Goal: Task Accomplishment & Management: Complete application form

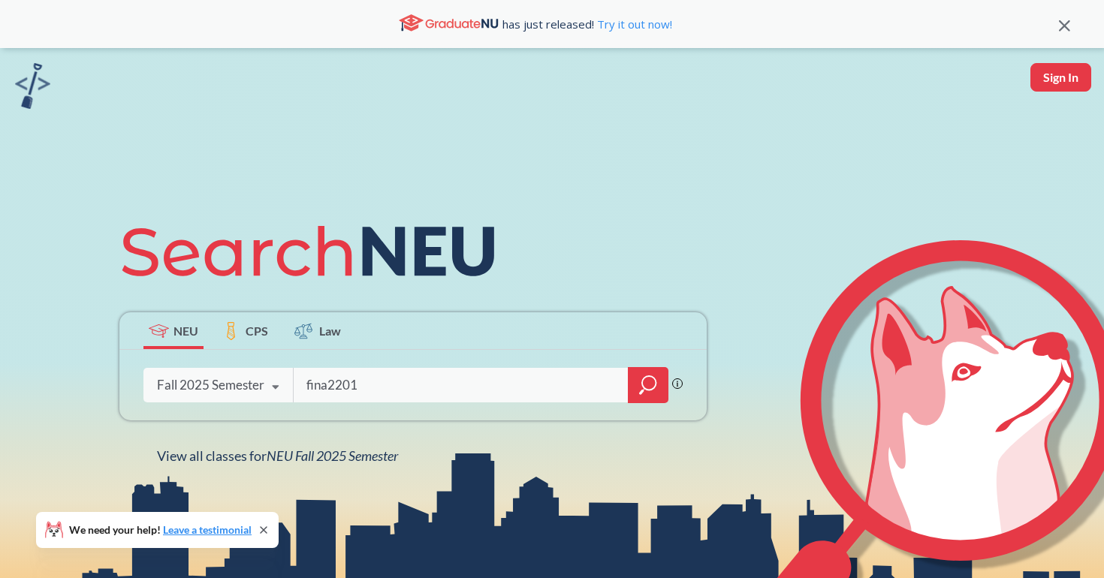
type input "fina2201"
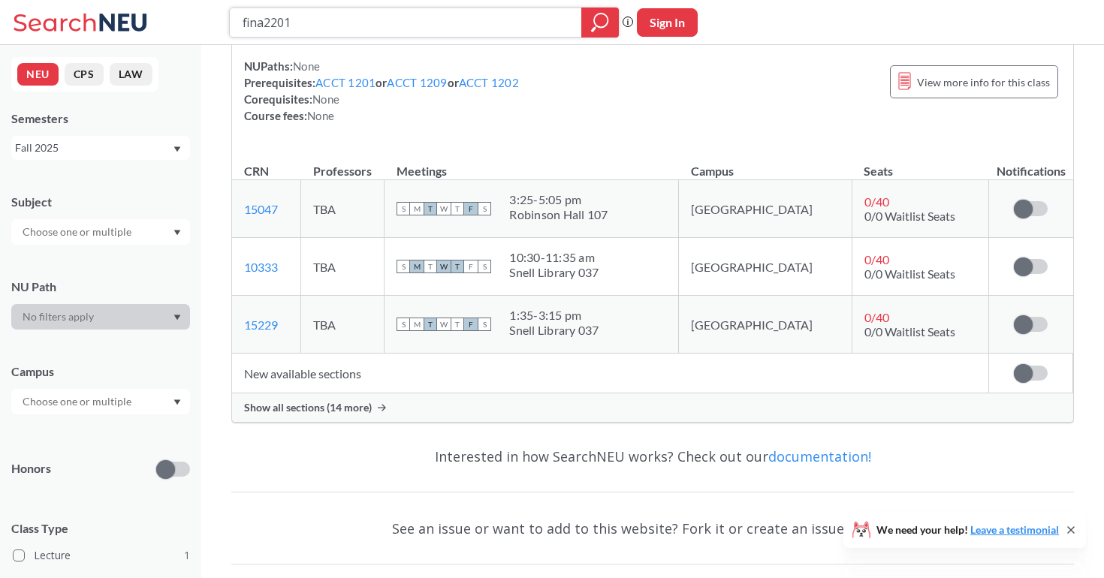
scroll to position [190, 0]
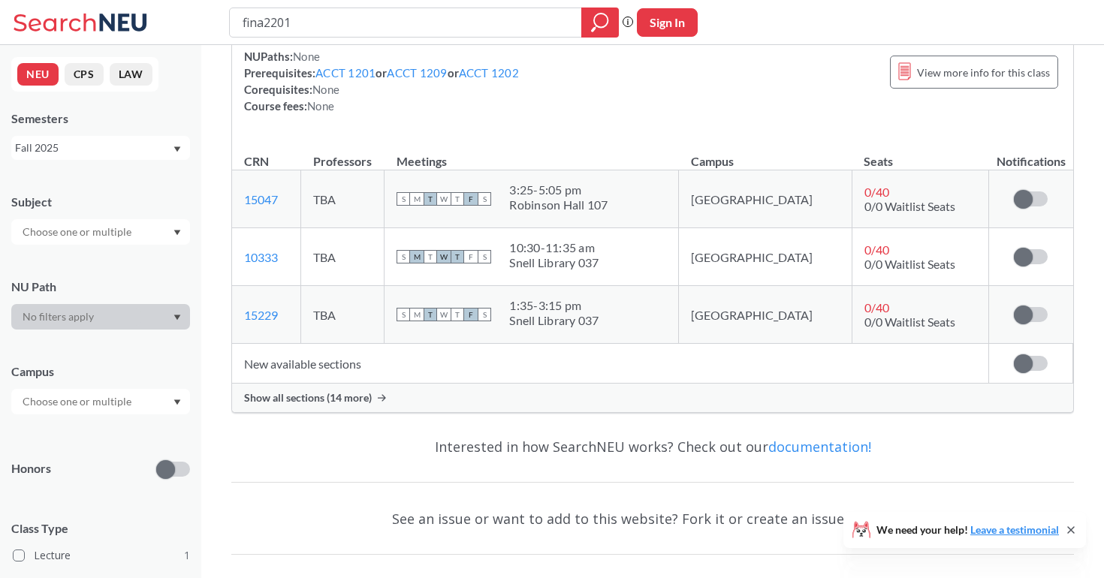
click at [350, 403] on span "Show all sections (14 more)" at bounding box center [308, 398] width 128 height 14
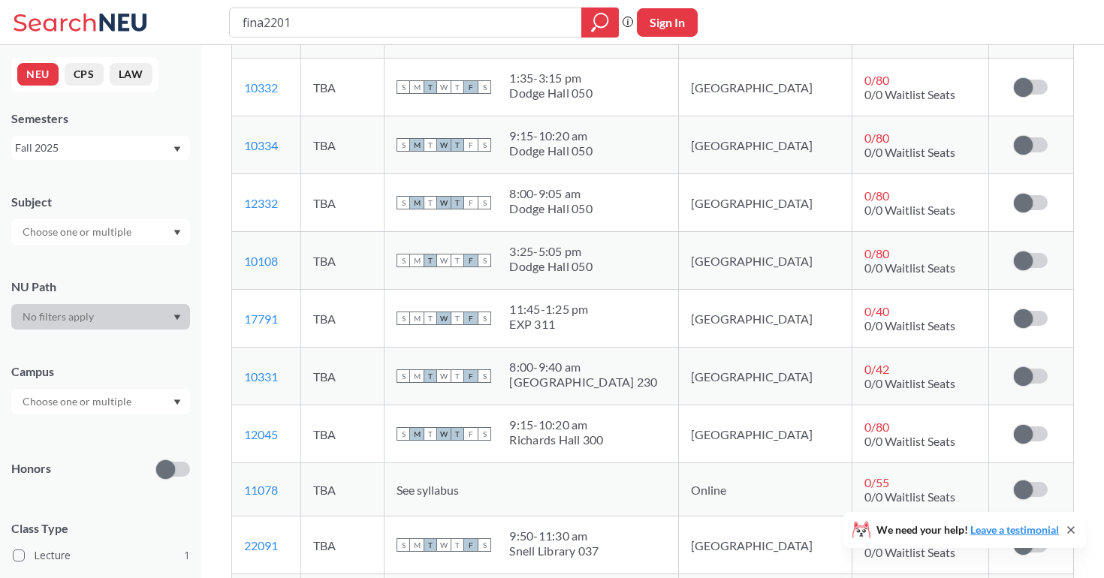
scroll to position [706, 0]
click at [1039, 432] on label at bounding box center [1031, 434] width 34 height 15
click at [1014, 427] on input "checkbox" at bounding box center [1014, 427] width 0 height 0
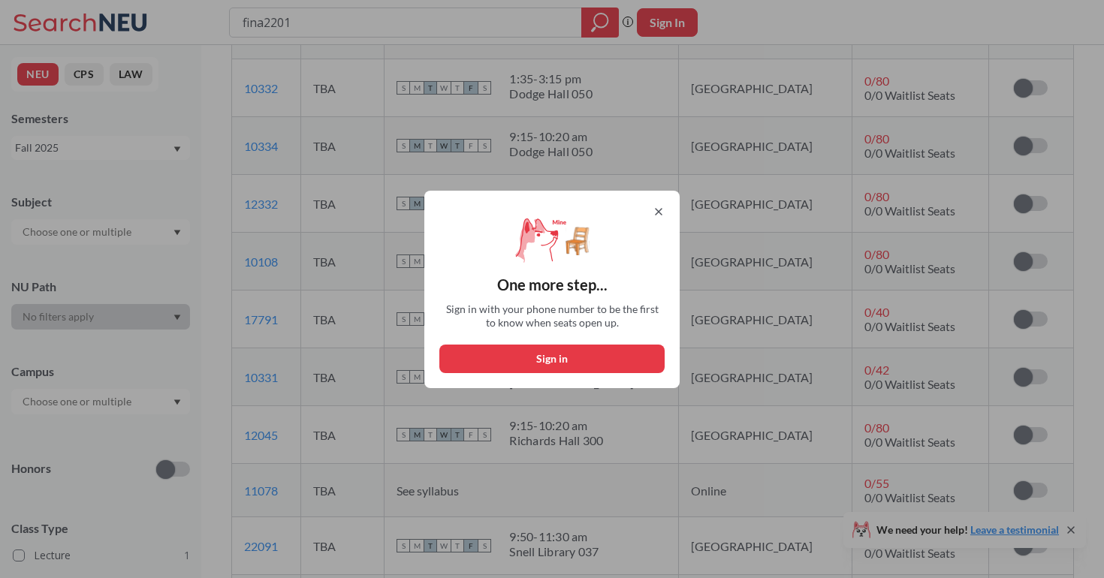
click at [607, 356] on button "Sign in" at bounding box center [551, 359] width 225 height 29
select select "US"
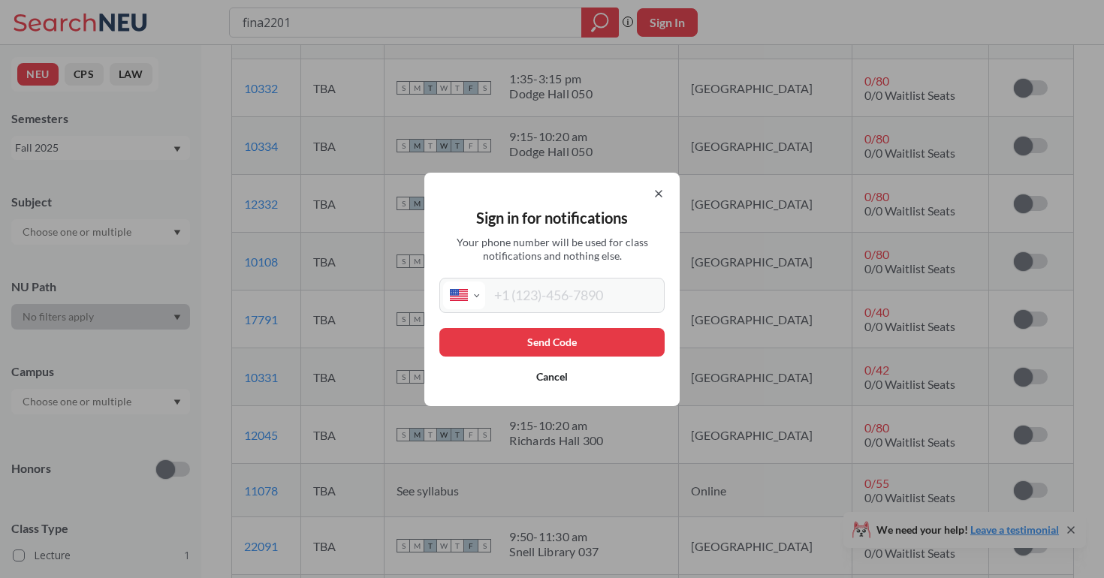
click at [578, 288] on input "tel" at bounding box center [573, 296] width 176 height 28
type input "[PHONE_NUMBER]"
click at [585, 342] on button "Send Code" at bounding box center [551, 342] width 225 height 29
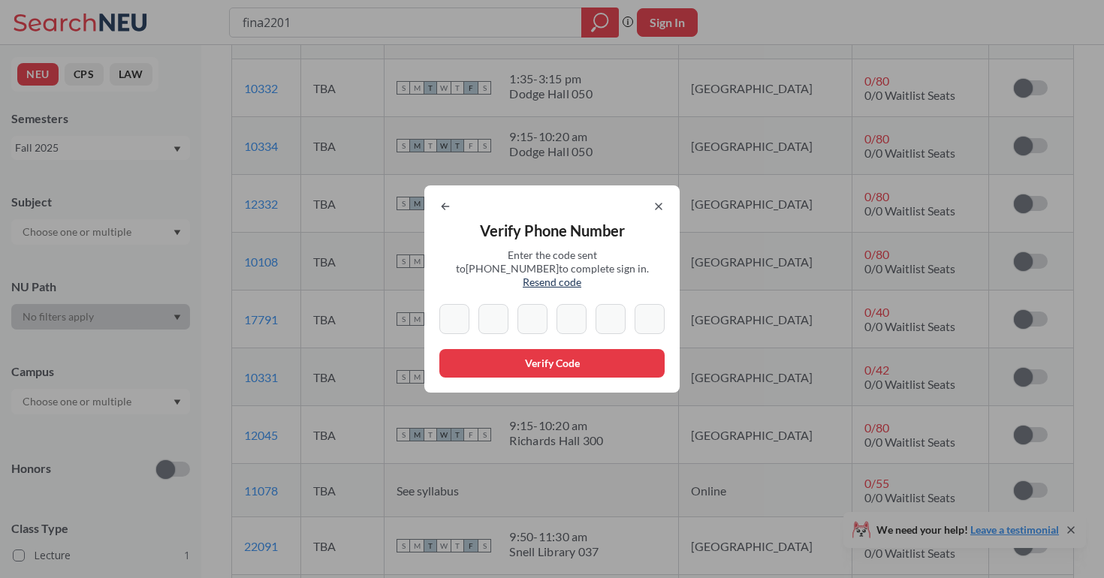
type input "1"
type input "6"
type input "3"
type input "7"
type input "1"
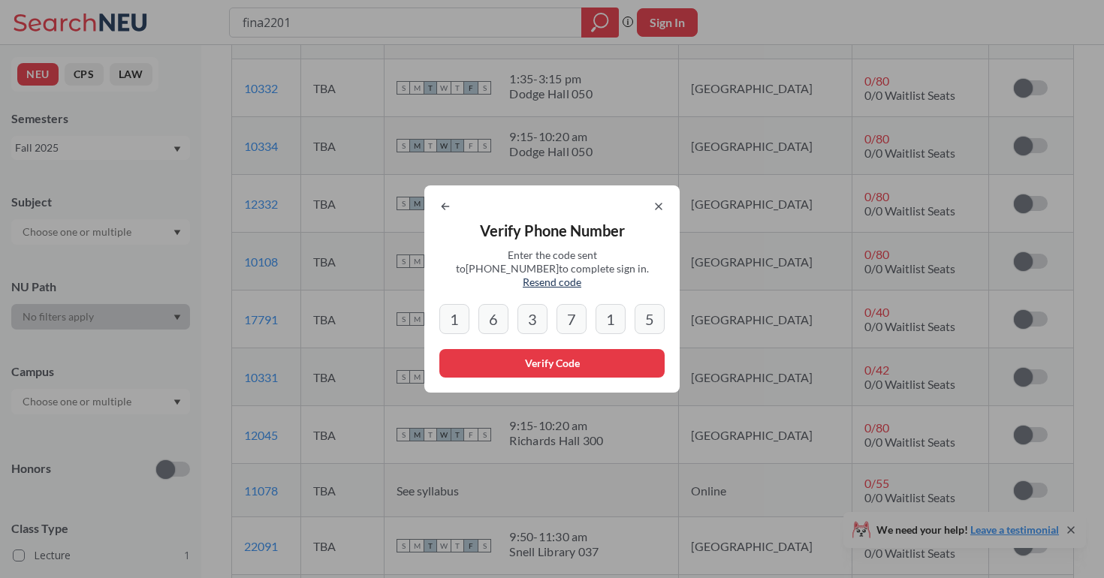
type input "5"
click at [534, 358] on button "Verify Code" at bounding box center [551, 363] width 225 height 29
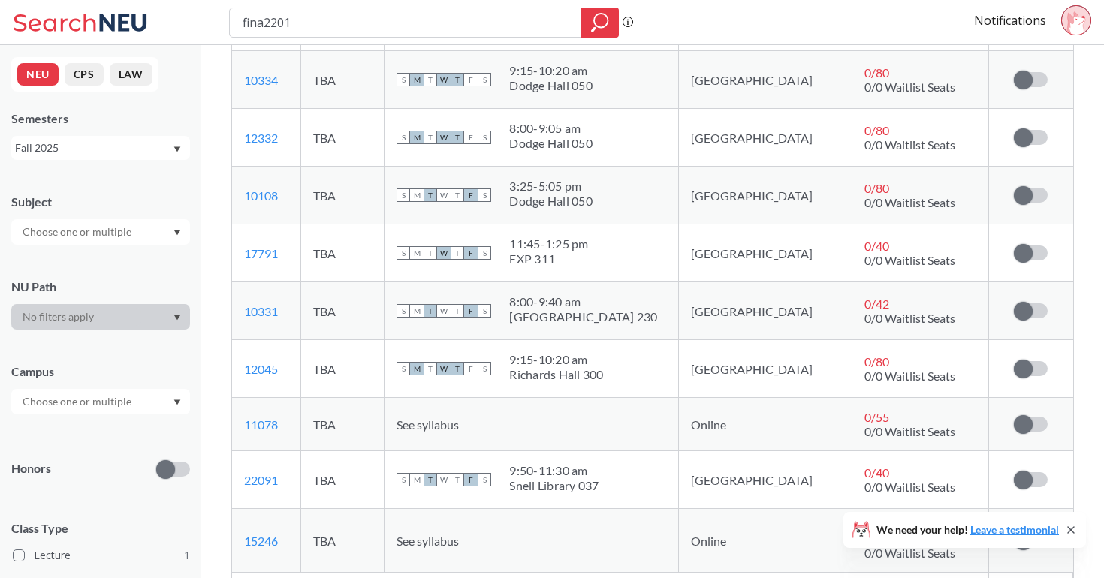
scroll to position [764, 0]
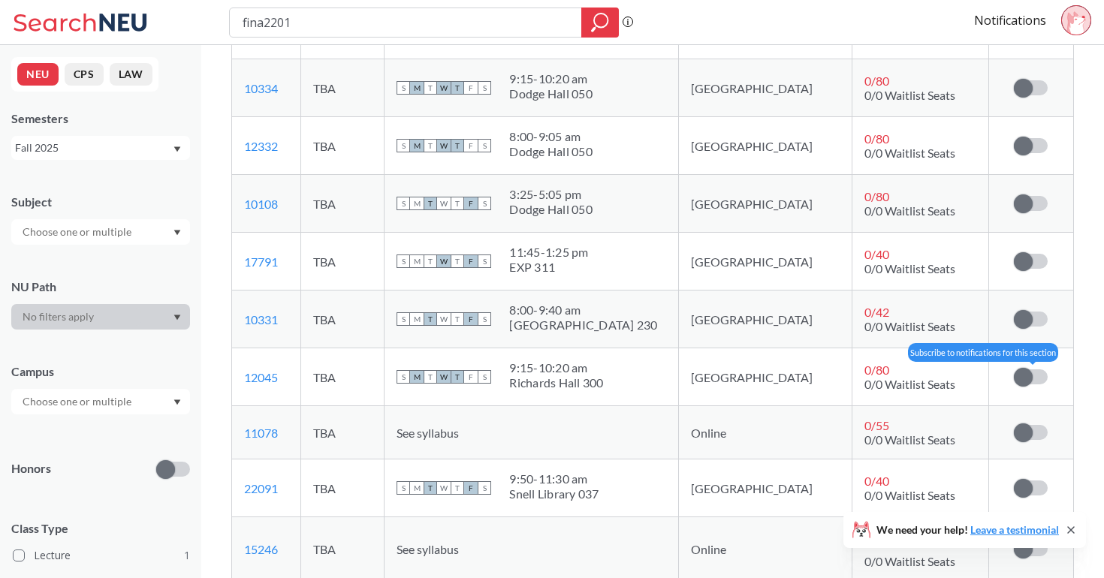
click at [1026, 379] on span at bounding box center [1023, 377] width 19 height 19
click at [1014, 370] on input "checkbox" at bounding box center [1014, 370] width 0 height 0
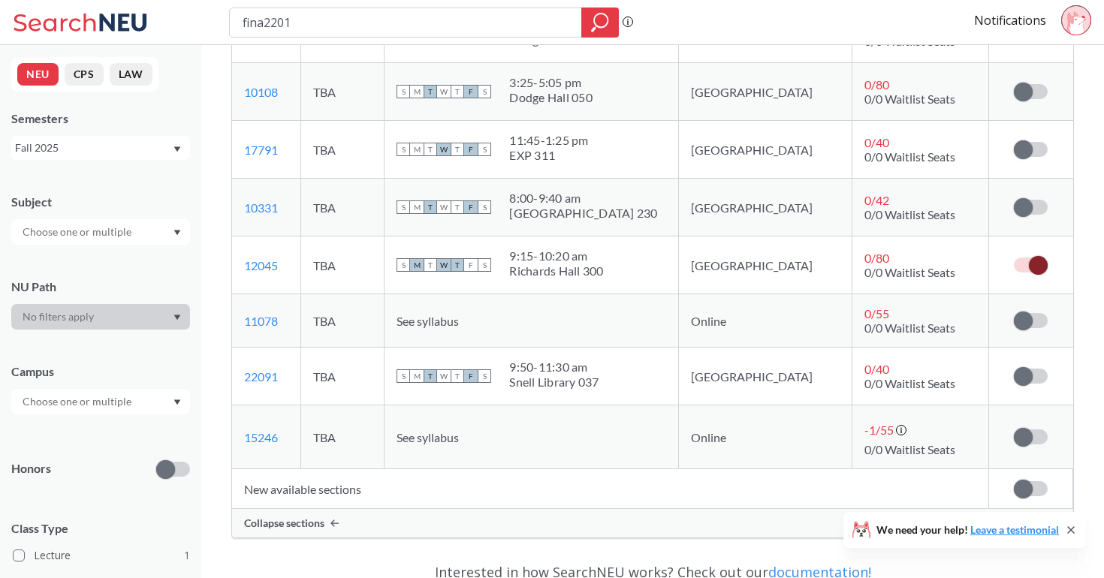
scroll to position [874, 0]
drag, startPoint x: 342, startPoint y: 24, endPoint x: 225, endPoint y: 26, distance: 116.4
click at [225, 26] on div "fina2201 Phrase search guarantees the exact search appears in the results. Ex. …" at bounding box center [552, 22] width 1104 height 45
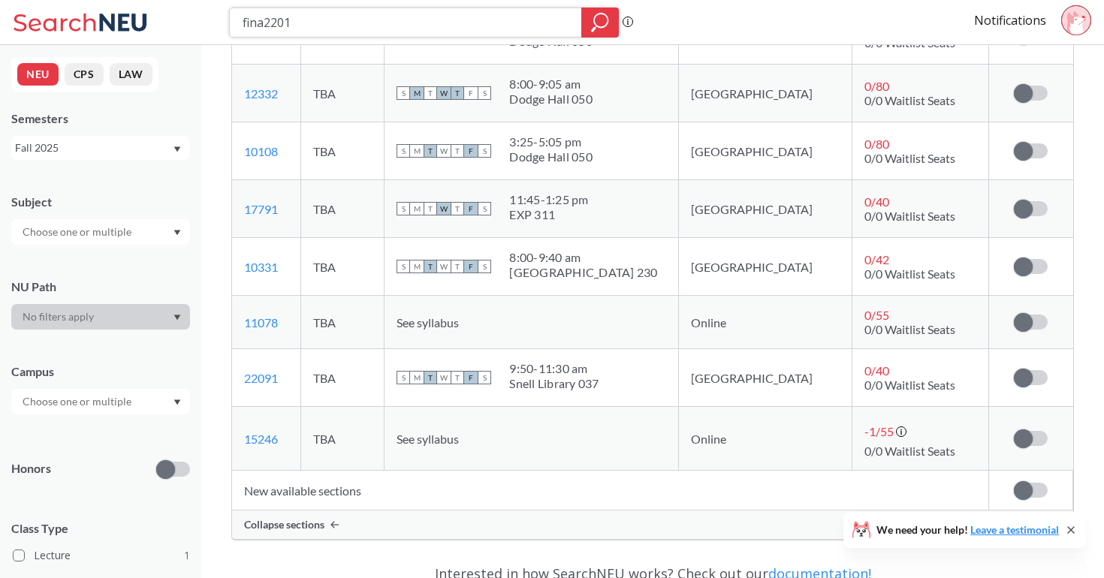
click at [309, 20] on input "fina2201" at bounding box center [406, 23] width 330 height 26
type input "f"
type input "schm2301"
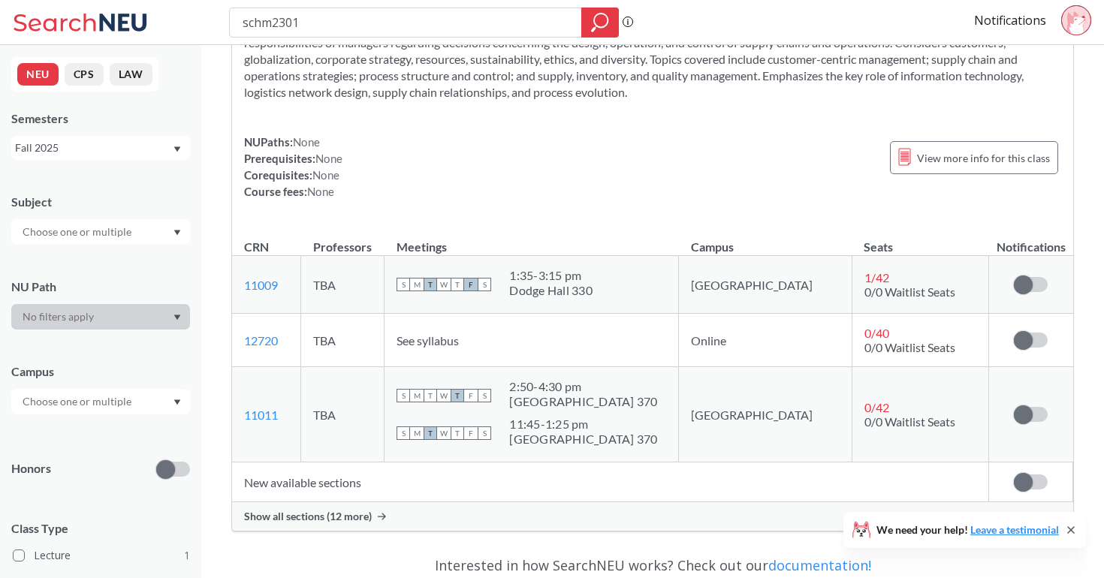
scroll to position [129, 0]
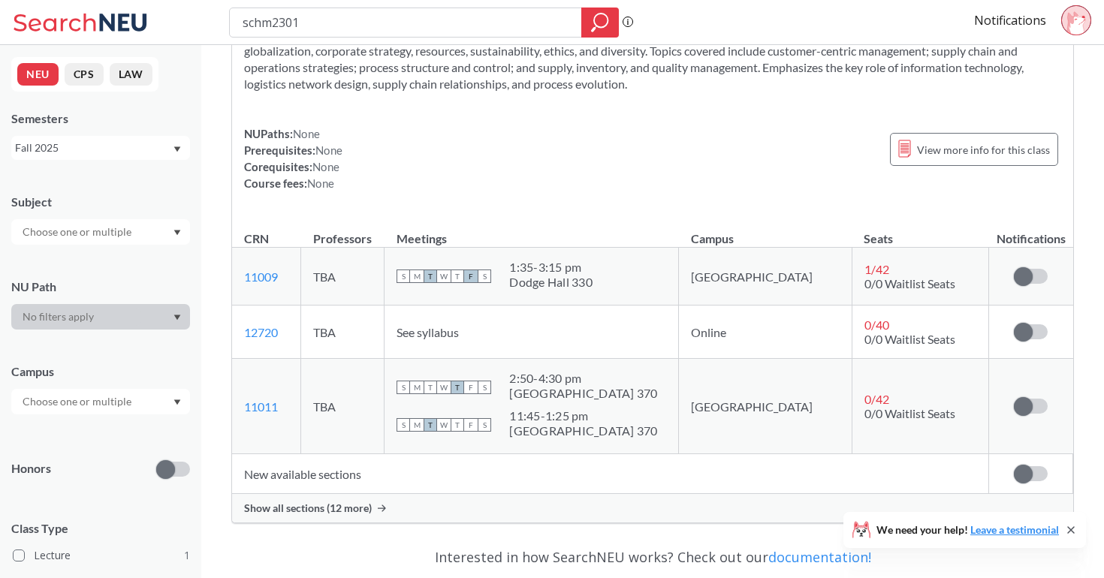
click at [327, 512] on span "Show all sections (12 more)" at bounding box center [308, 509] width 128 height 14
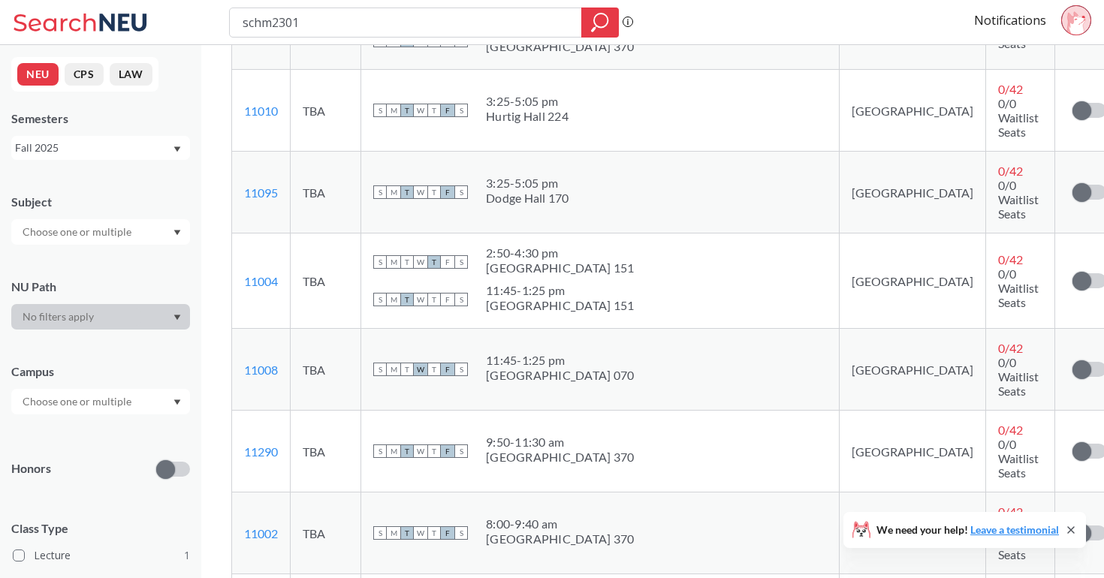
scroll to position [408, 0]
